Goal: Information Seeking & Learning: Find specific fact

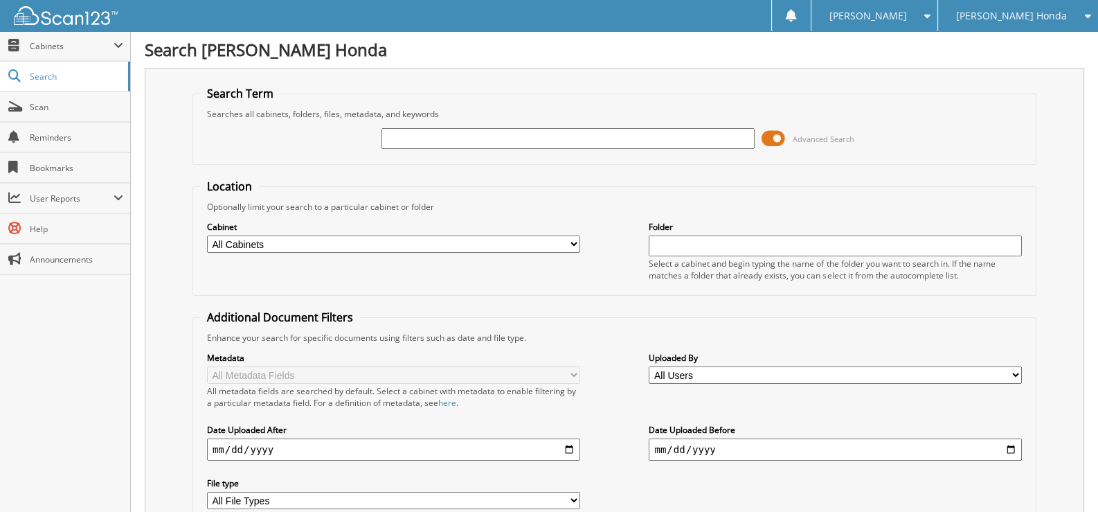
click at [415, 134] on input "text" at bounding box center [568, 138] width 373 height 21
type input "233206"
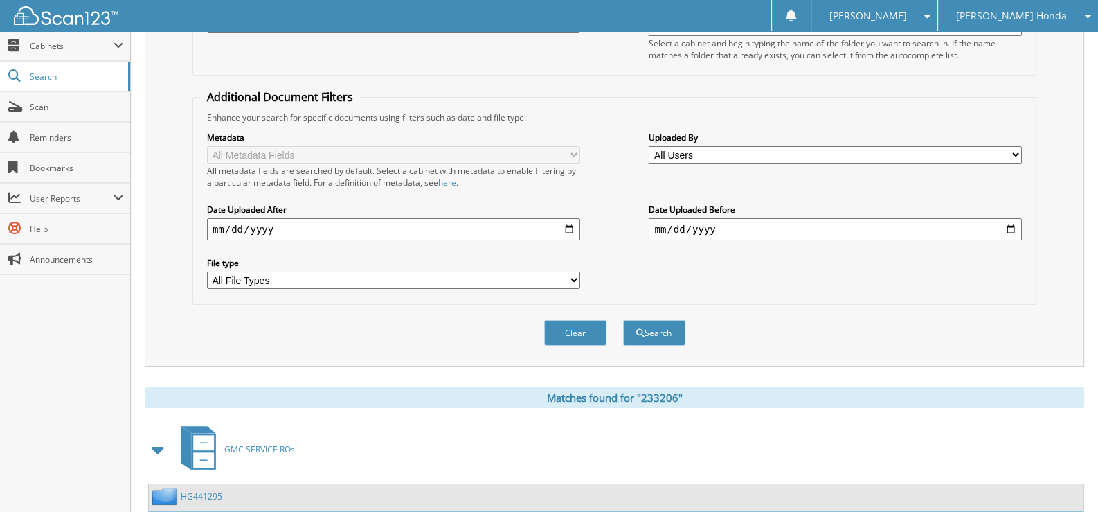
scroll to position [473, 0]
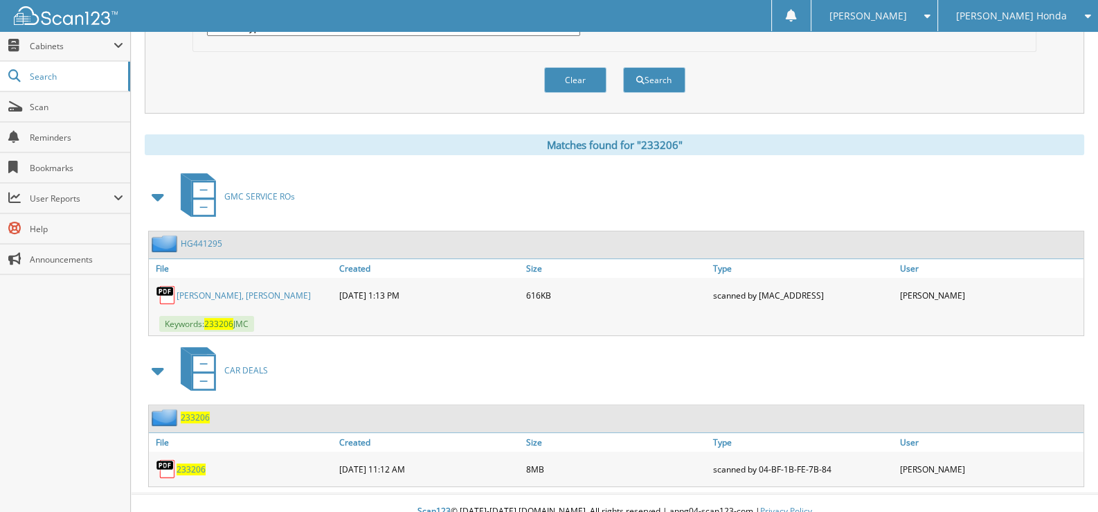
click at [190, 463] on span "233206" at bounding box center [191, 469] width 29 height 12
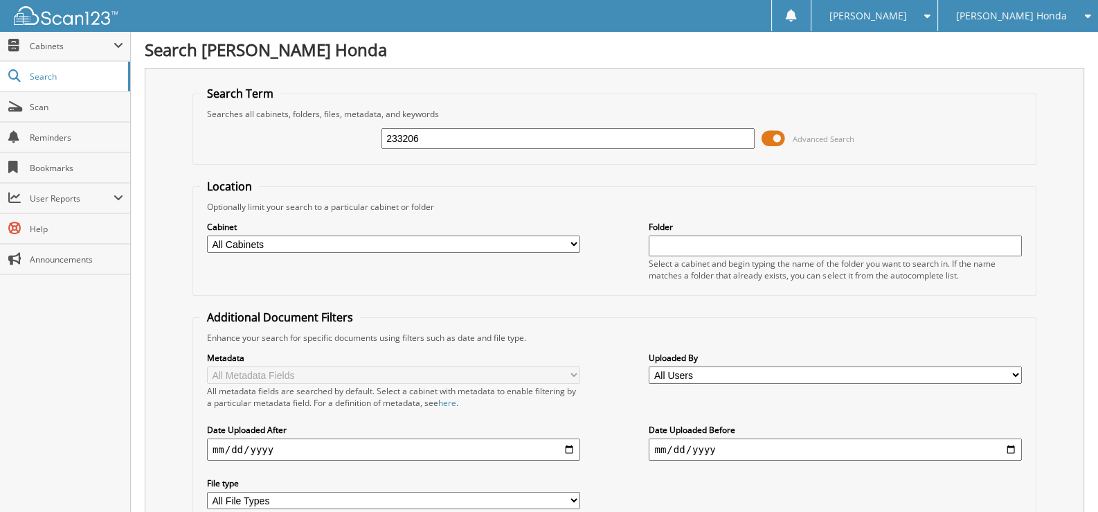
drag, startPoint x: 427, startPoint y: 143, endPoint x: 298, endPoint y: 170, distance: 131.6
click at [298, 170] on form "Search Term Searches all cabinets, folders, files, metadata, and keywords 23320…" at bounding box center [615, 333] width 844 height 495
type input "354395A"
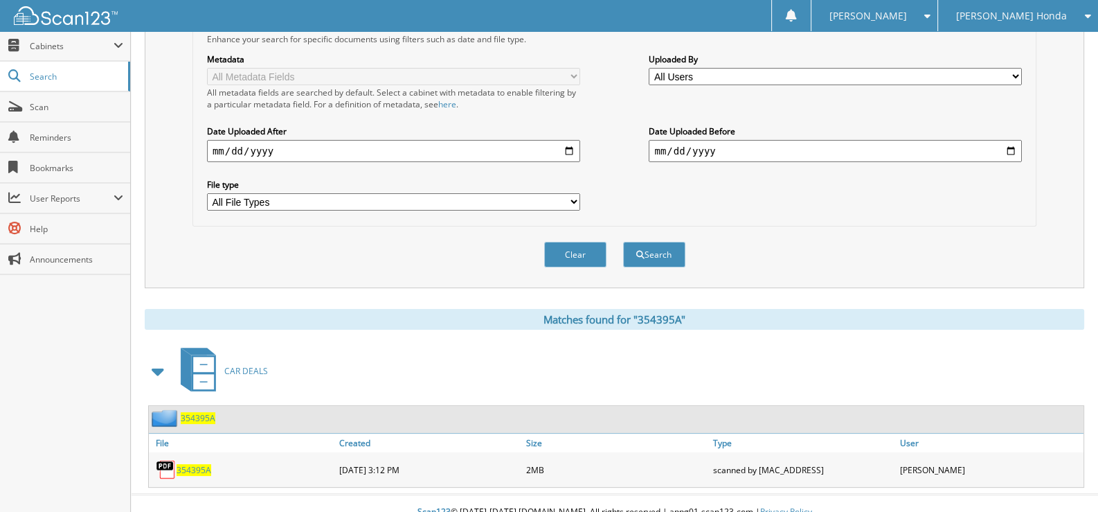
scroll to position [301, 0]
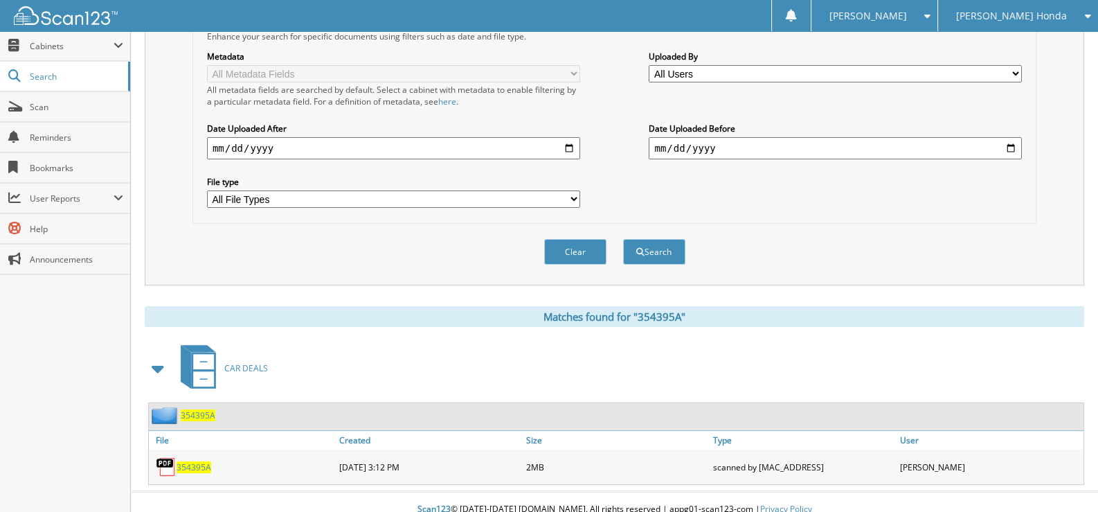
click at [184, 461] on span "354395A" at bounding box center [194, 467] width 35 height 12
